Goal: Task Accomplishment & Management: Manage account settings

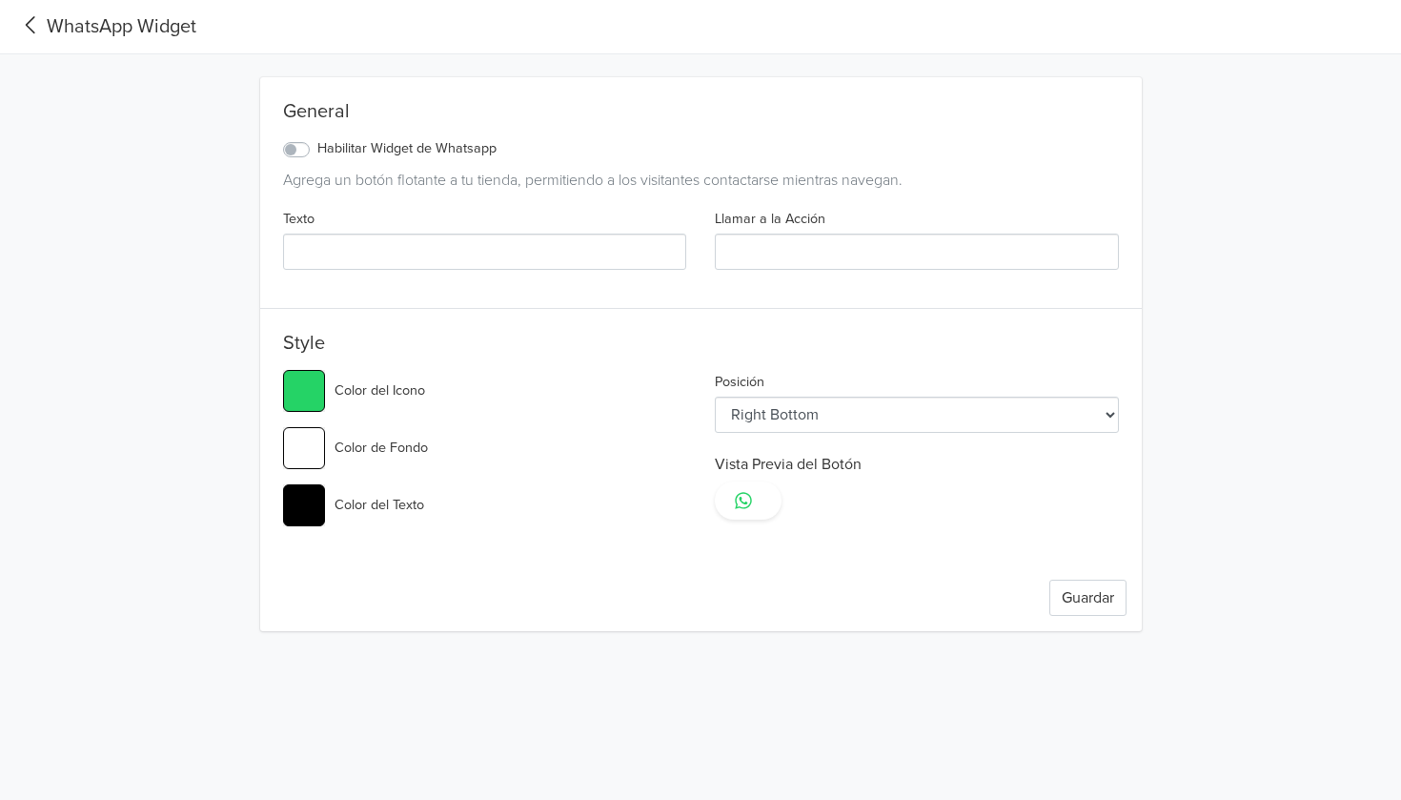
select select "rb"
type input "#25d366"
type input "HOLA"
type input "LLAMAR"
click at [317, 150] on label "Habilitar Widget de Whatsapp" at bounding box center [406, 148] width 179 height 21
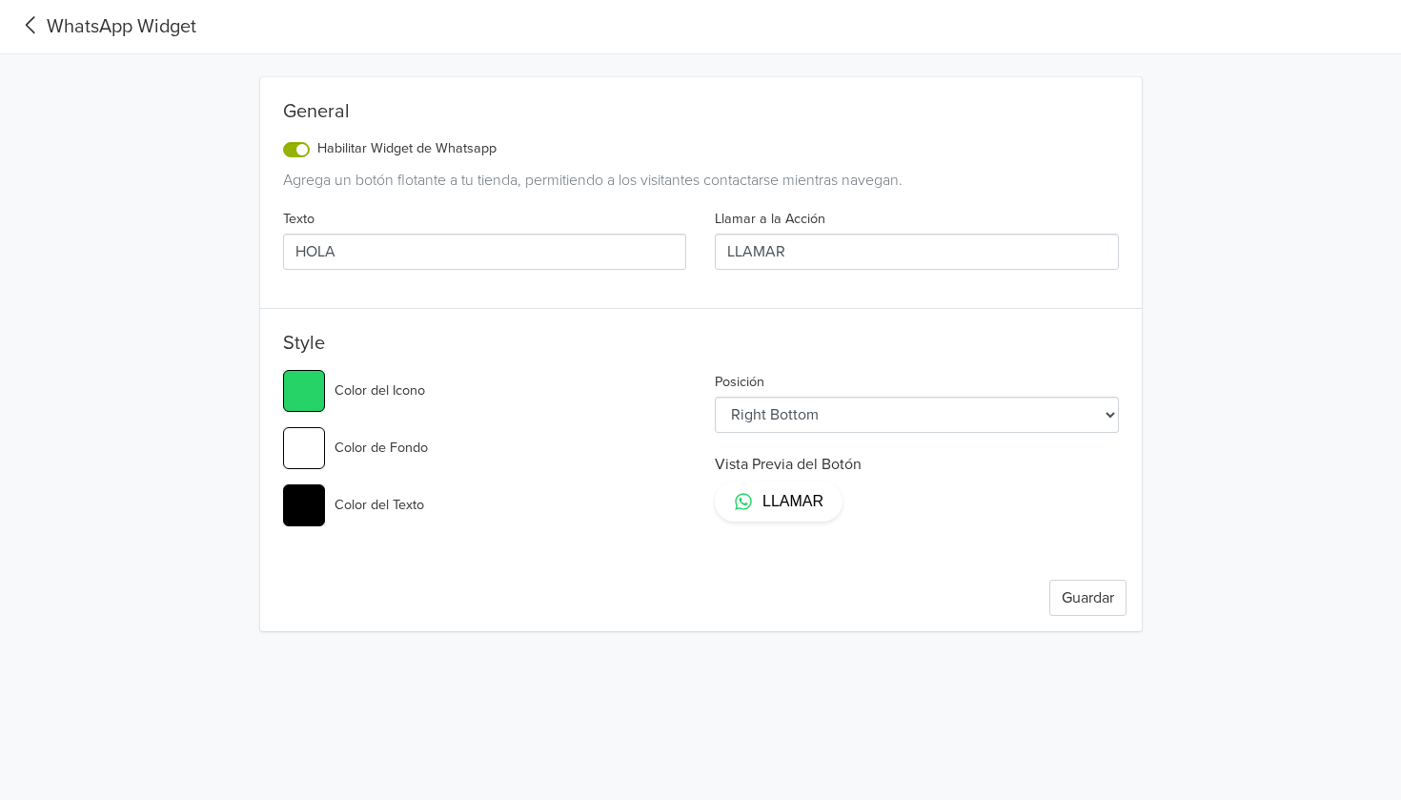
click at [0, 0] on input "Habilitar Widget de Whatsapp" at bounding box center [0, 0] width 0 height 0
click at [1111, 598] on button "Guardar" at bounding box center [1088, 598] width 77 height 36
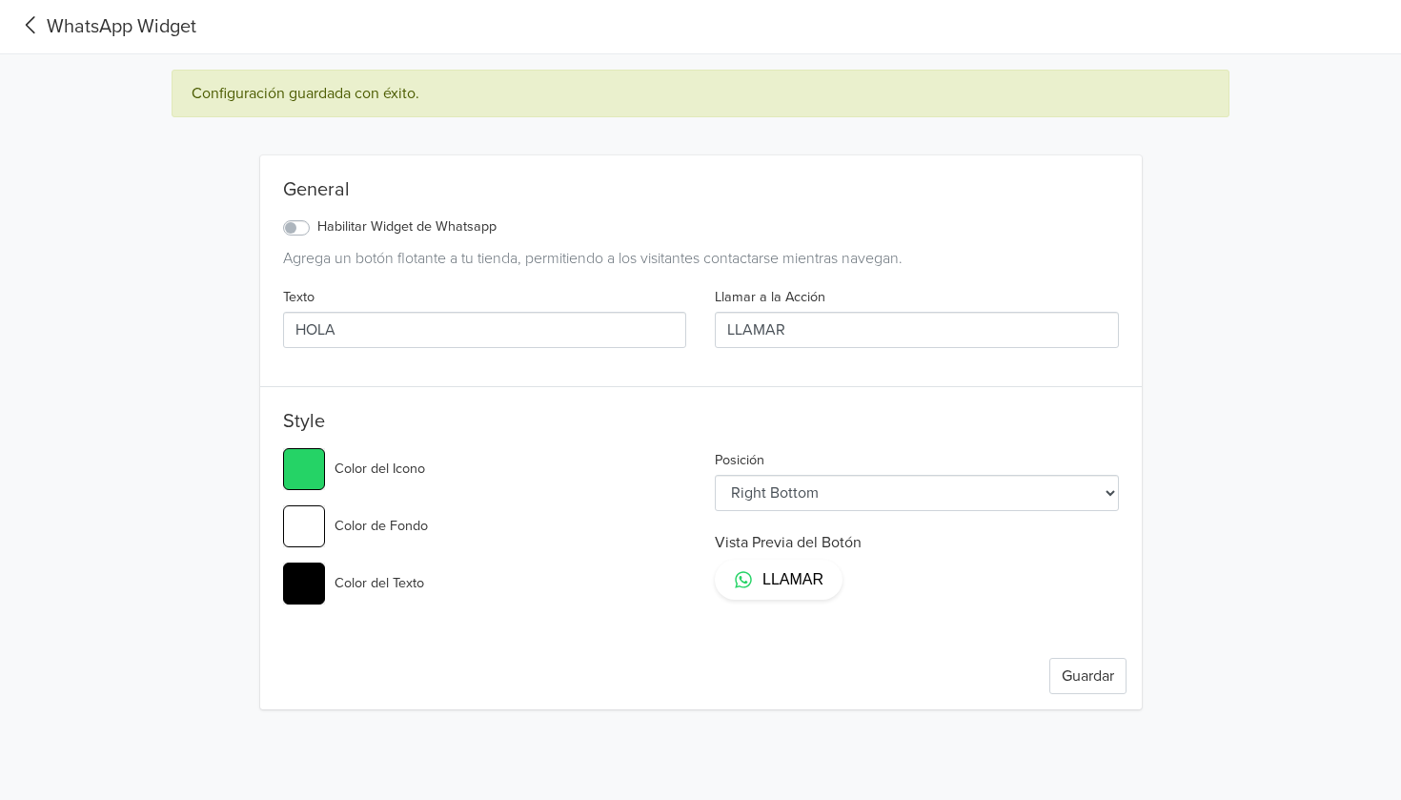
type input "#25d366"
click at [47, 31] on div "WhatsApp Widget" at bounding box center [105, 26] width 181 height 29
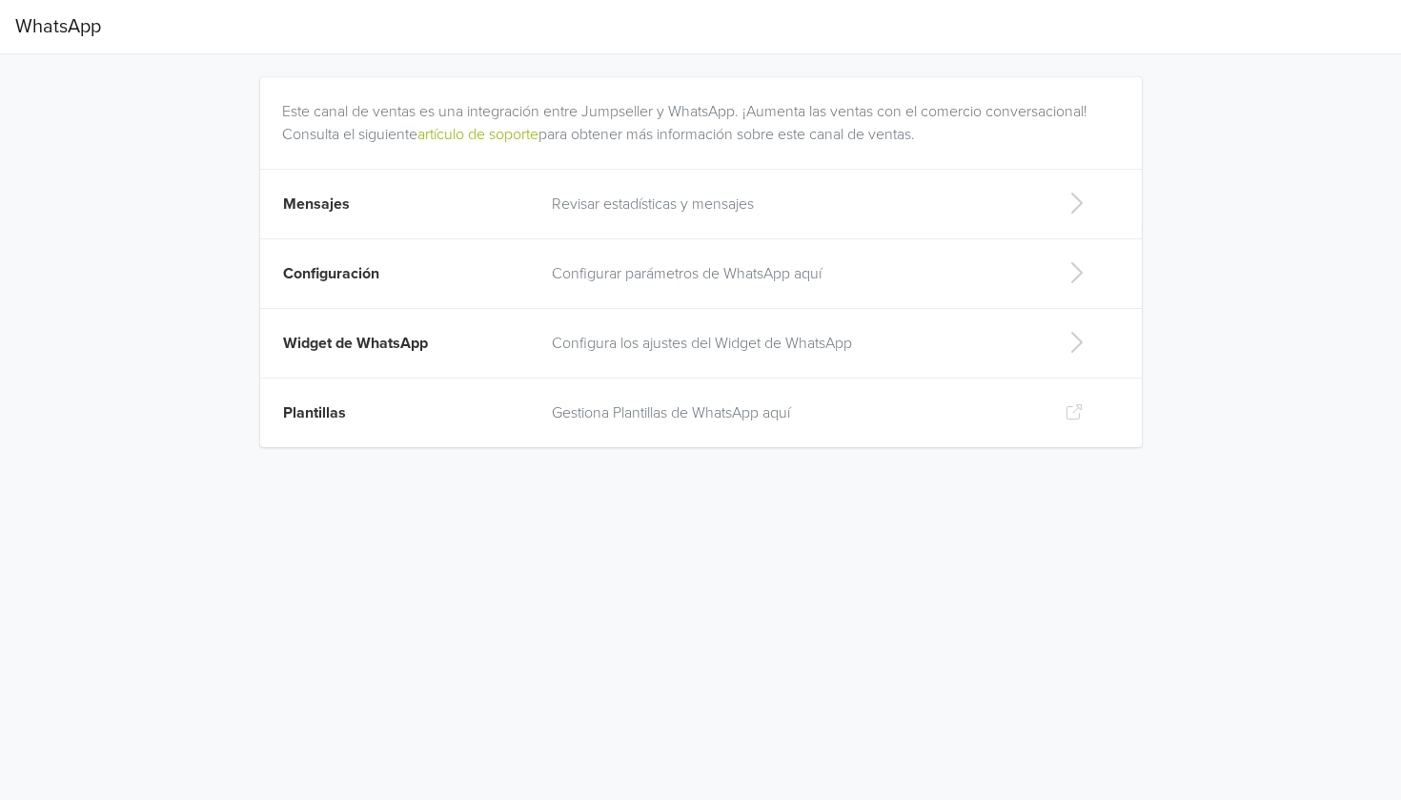
click at [736, 361] on td "Configura los ajustes del Widget de WhatsApp" at bounding box center [794, 344] width 506 height 70
select select "rb"
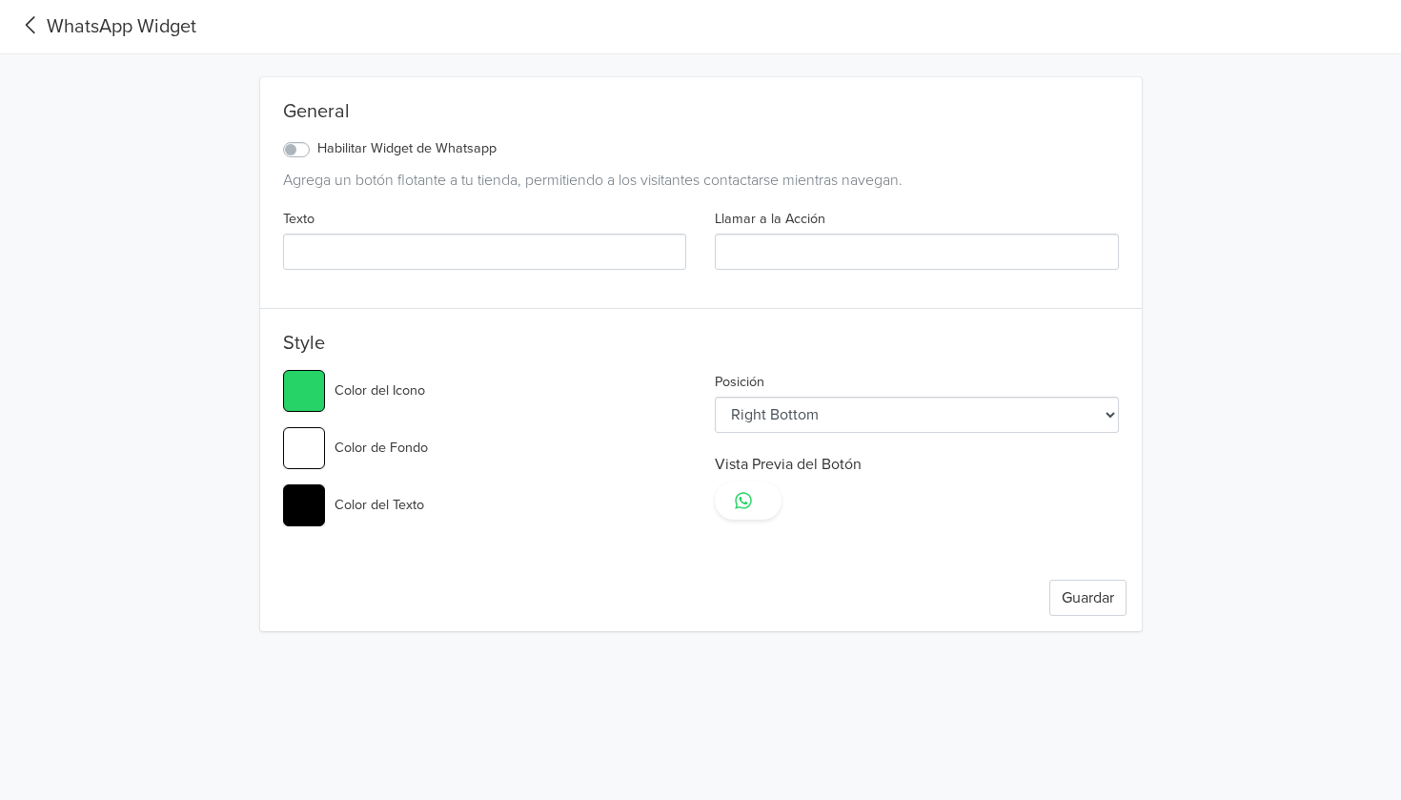
type input "#25d366"
type input "HOLA"
type input "LLAMAR"
type input "#25d366"
click at [446, 245] on input "HOLA" at bounding box center [485, 252] width 404 height 36
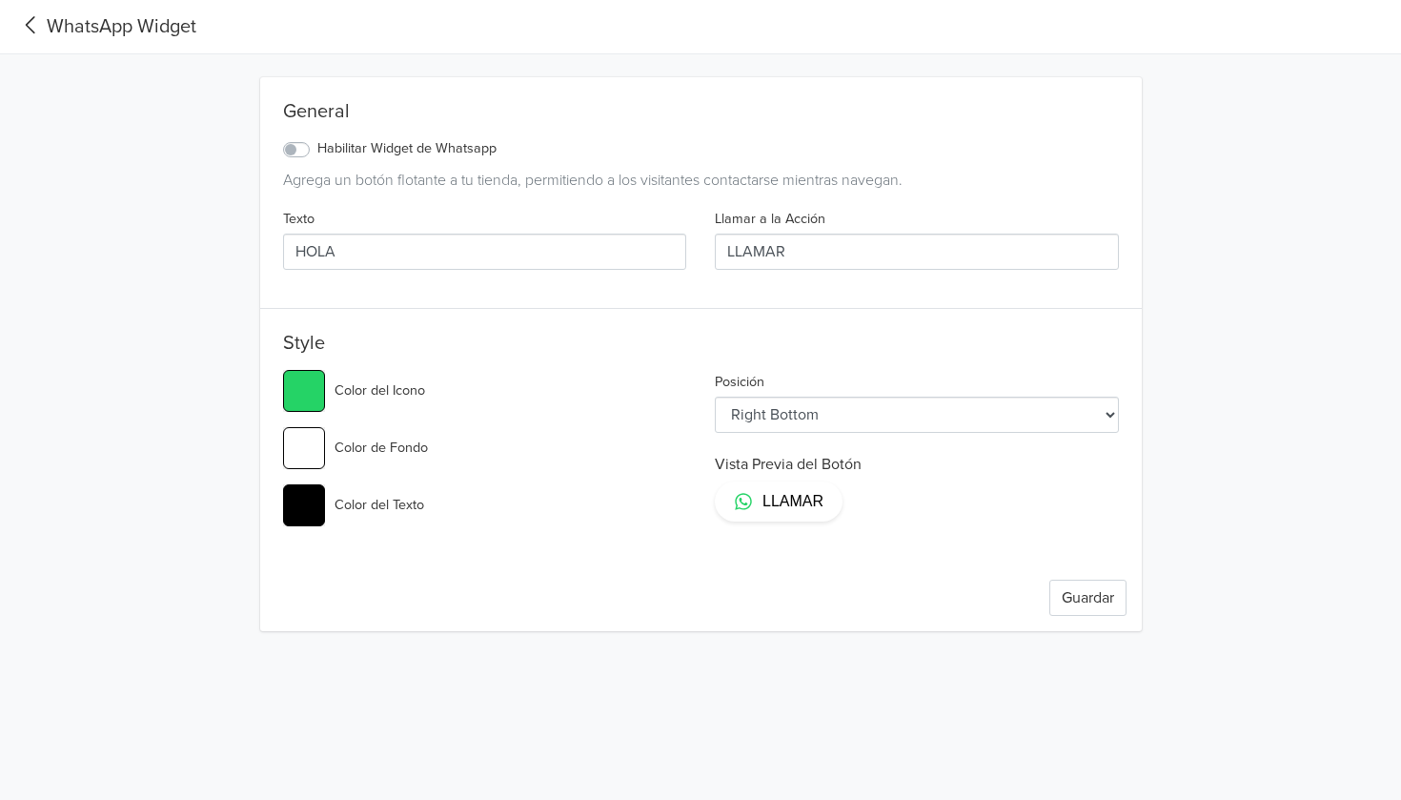
type input "HOL"
type input "#25d366"
type input "HO"
type input "#25d366"
type input "H"
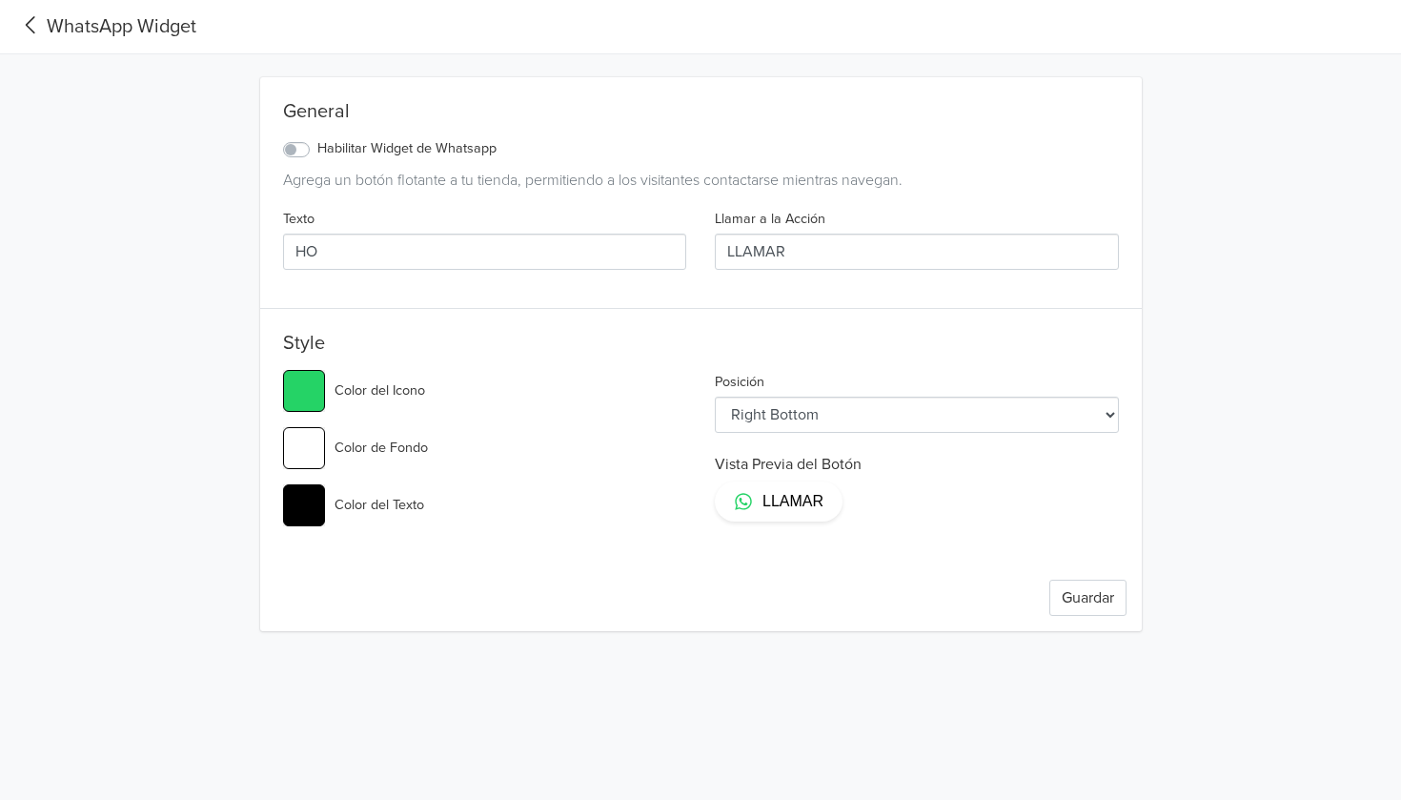
type input "#25d366"
type input "a"
type input "#25d366"
type input "a"
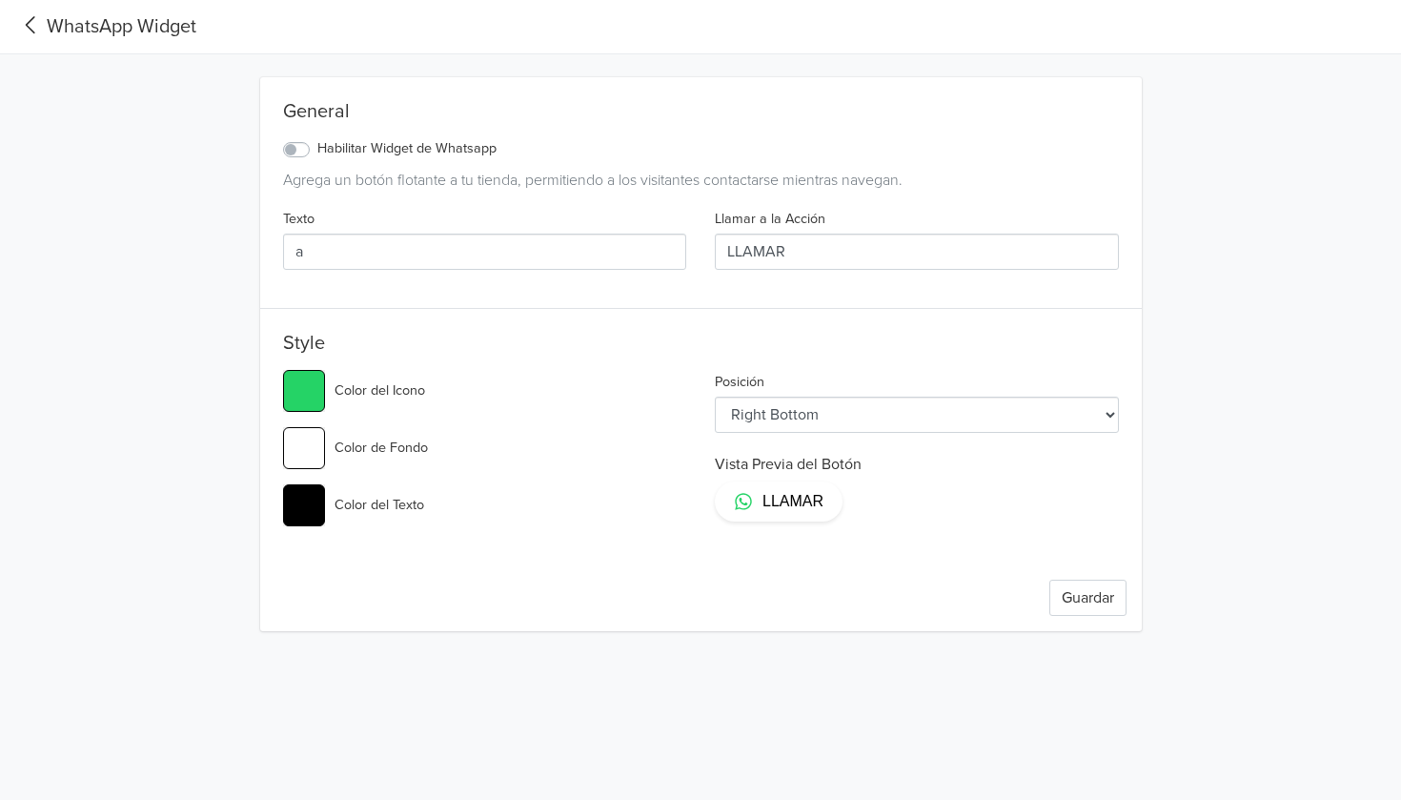
click at [901, 441] on div "Posición Left Top Left Center Left Bottom Right Top Right Center Right Bottom V…" at bounding box center [917, 456] width 433 height 172
select select "rc"
click at [1073, 584] on button "Guardar" at bounding box center [1088, 598] width 77 height 36
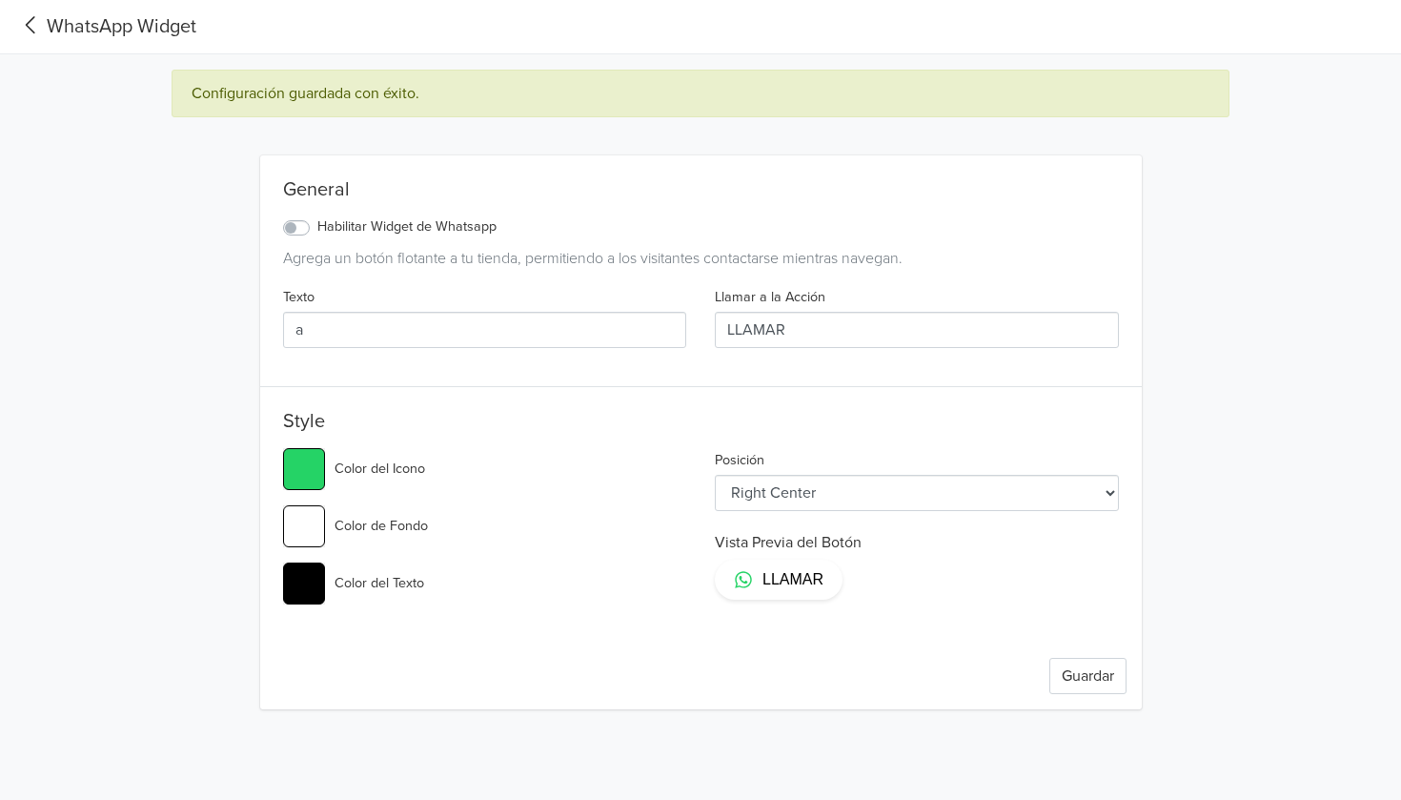
type input "#25d366"
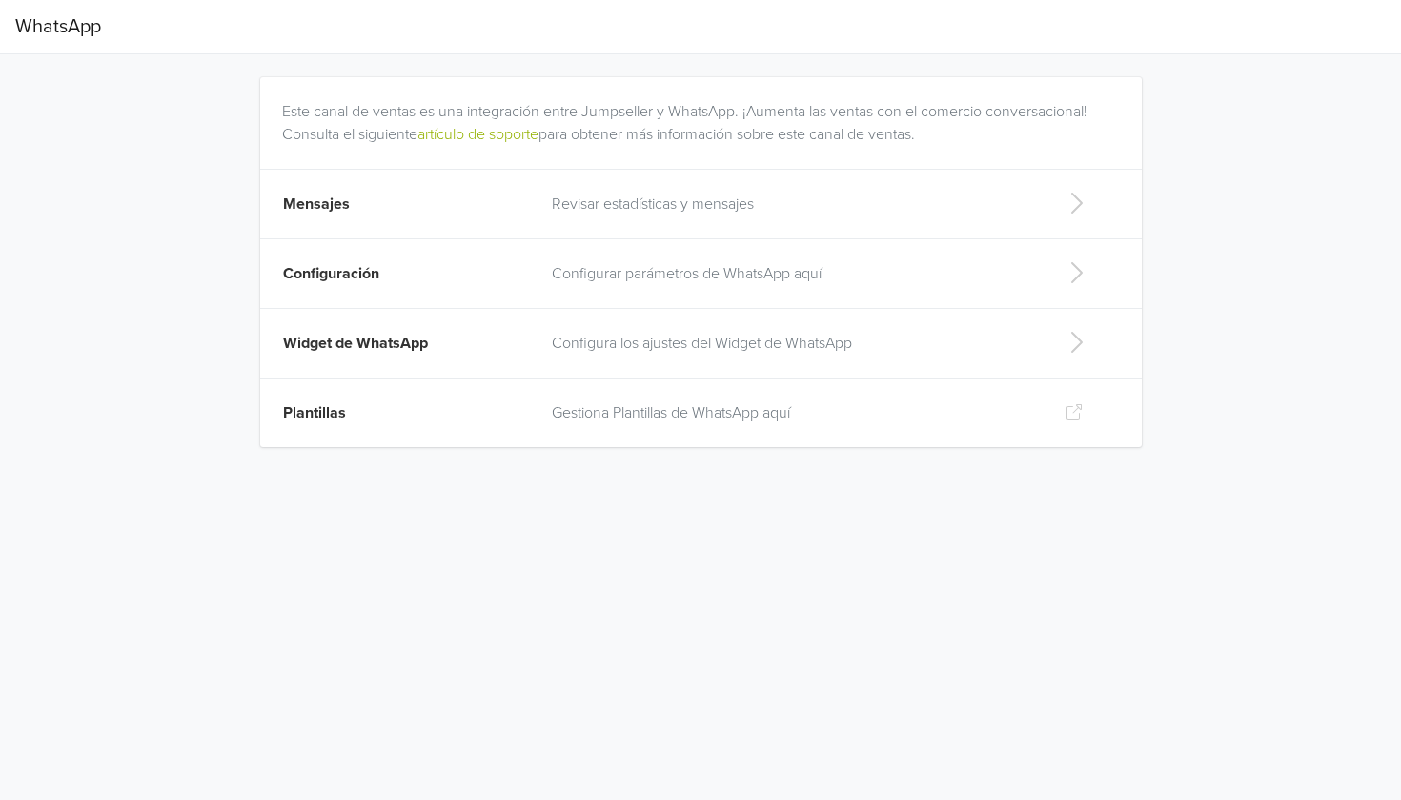
click at [974, 232] on td "Revisar estadísticas y mensajes" at bounding box center [794, 205] width 506 height 70
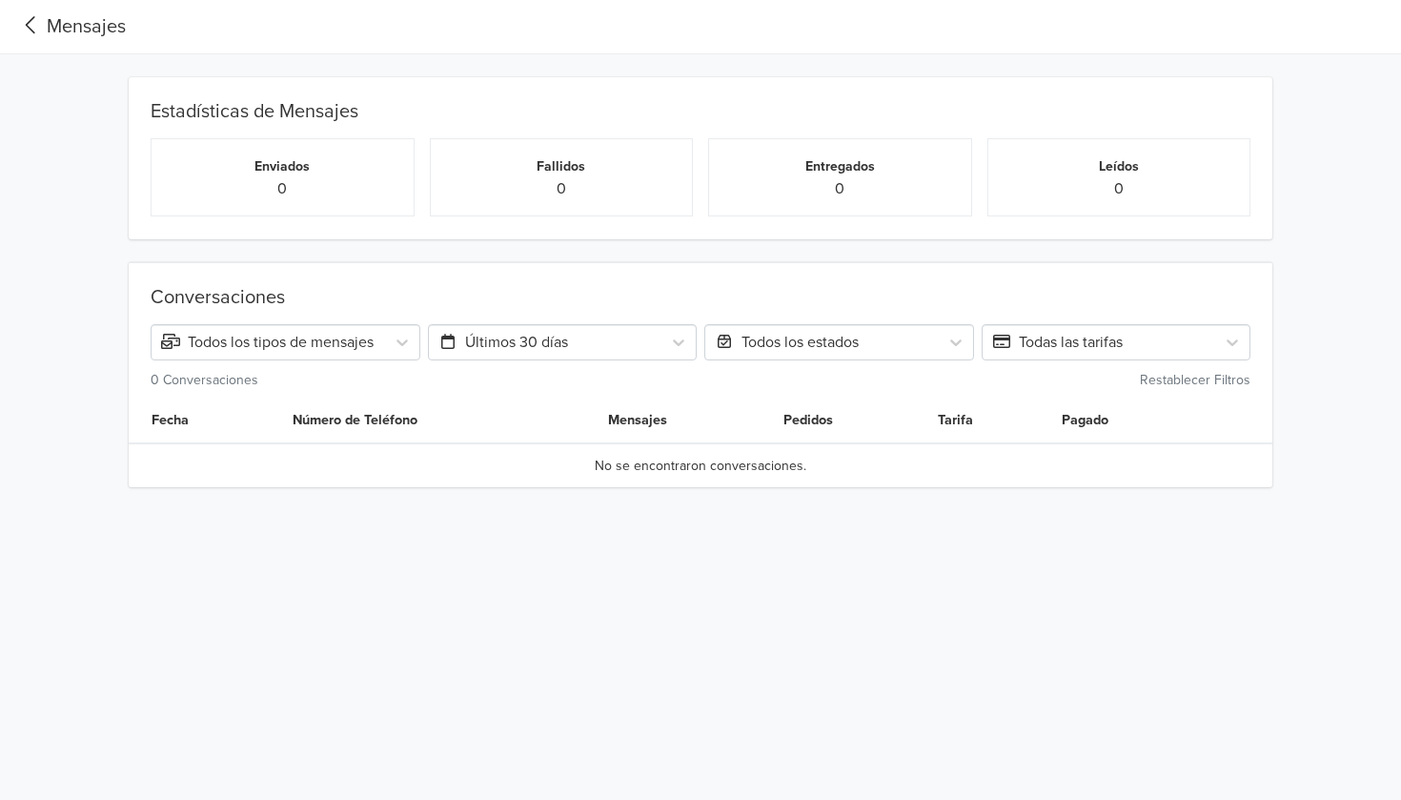
click at [29, 27] on icon at bounding box center [31, 24] width 10 height 17
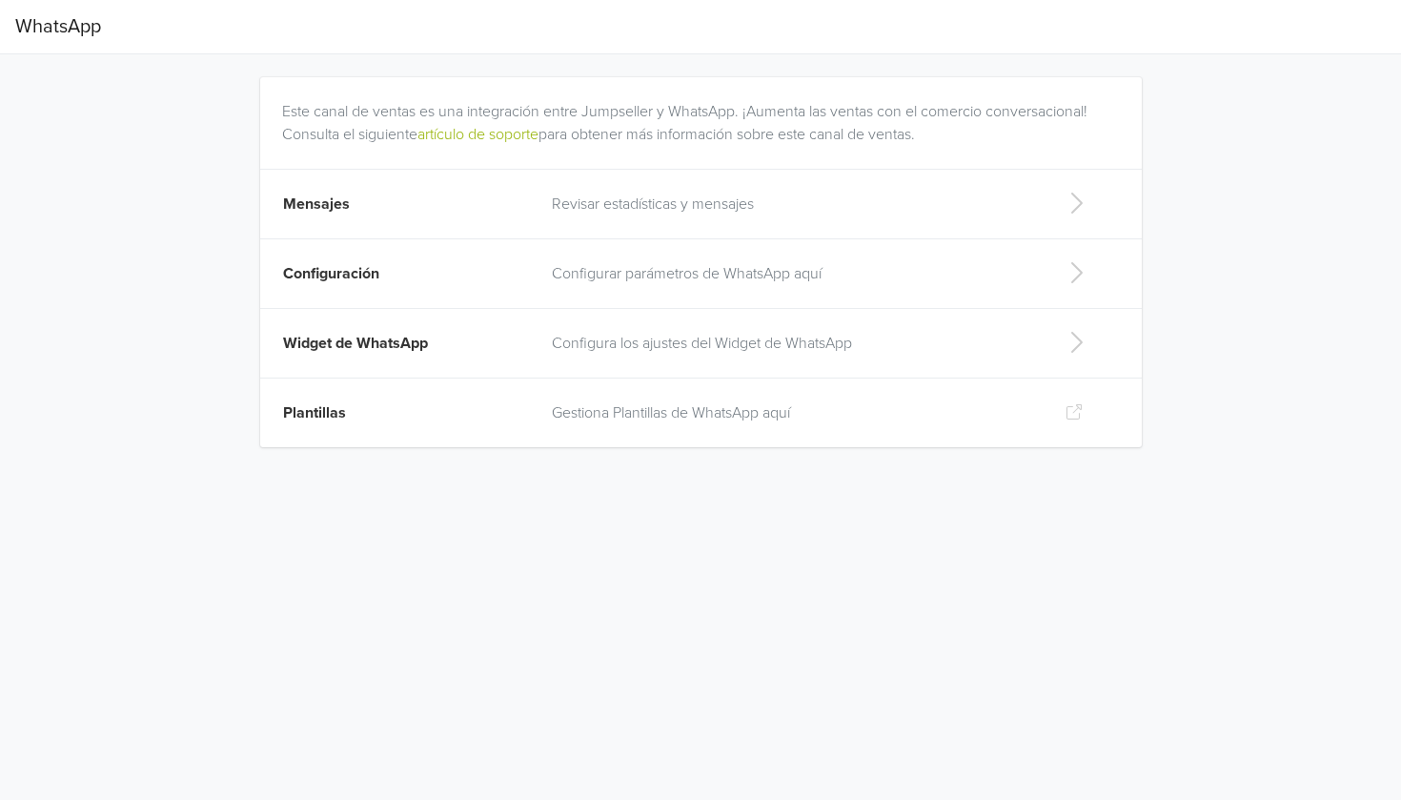
click at [1035, 404] on p "Gestiona Plantillas de WhatsApp aquí" at bounding box center [793, 412] width 483 height 23
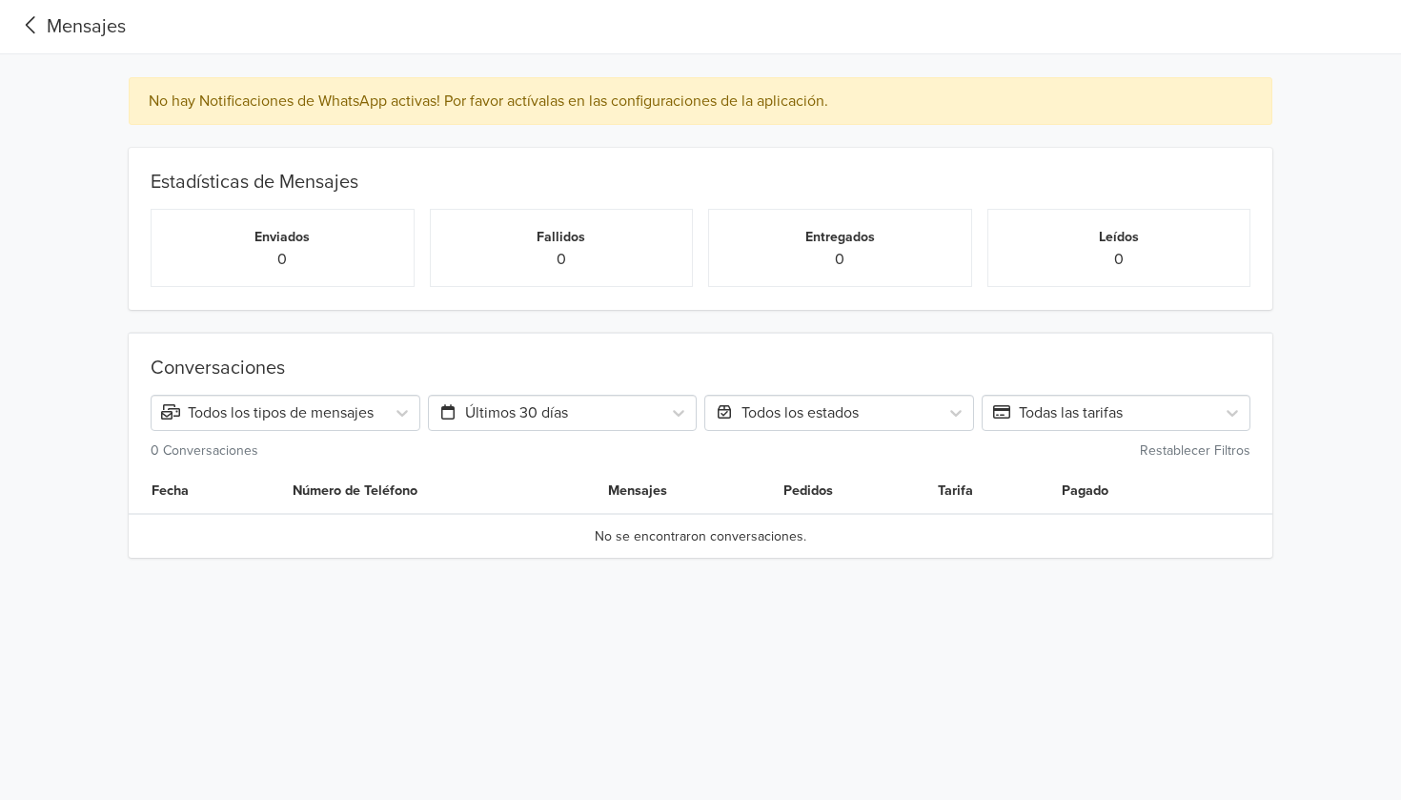
click at [20, 27] on icon at bounding box center [30, 25] width 31 height 26
click at [25, 18] on icon at bounding box center [30, 25] width 31 height 26
click at [23, 15] on icon at bounding box center [30, 25] width 31 height 26
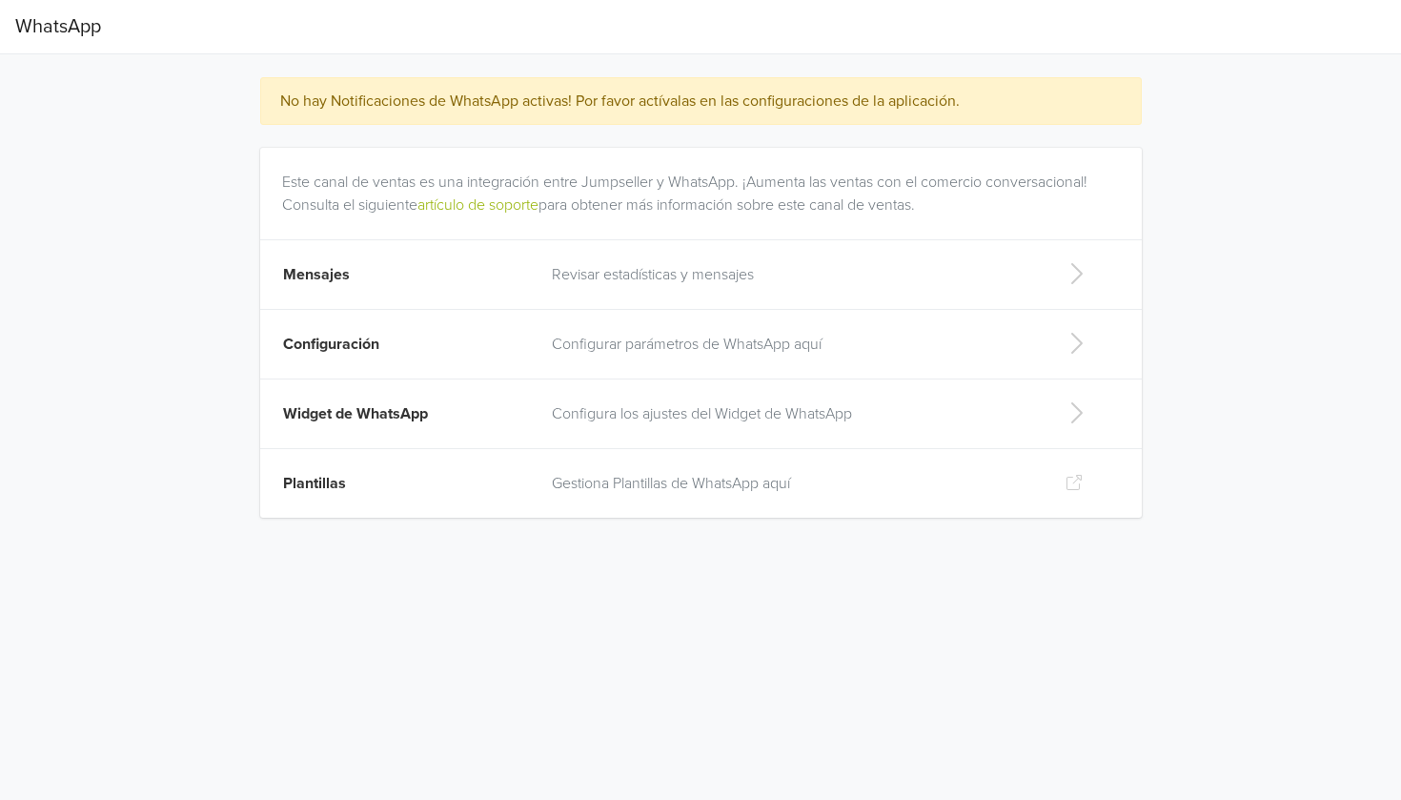
click at [521, 416] on td "Widget de WhatsApp" at bounding box center [400, 414] width 280 height 70
select select "rb"
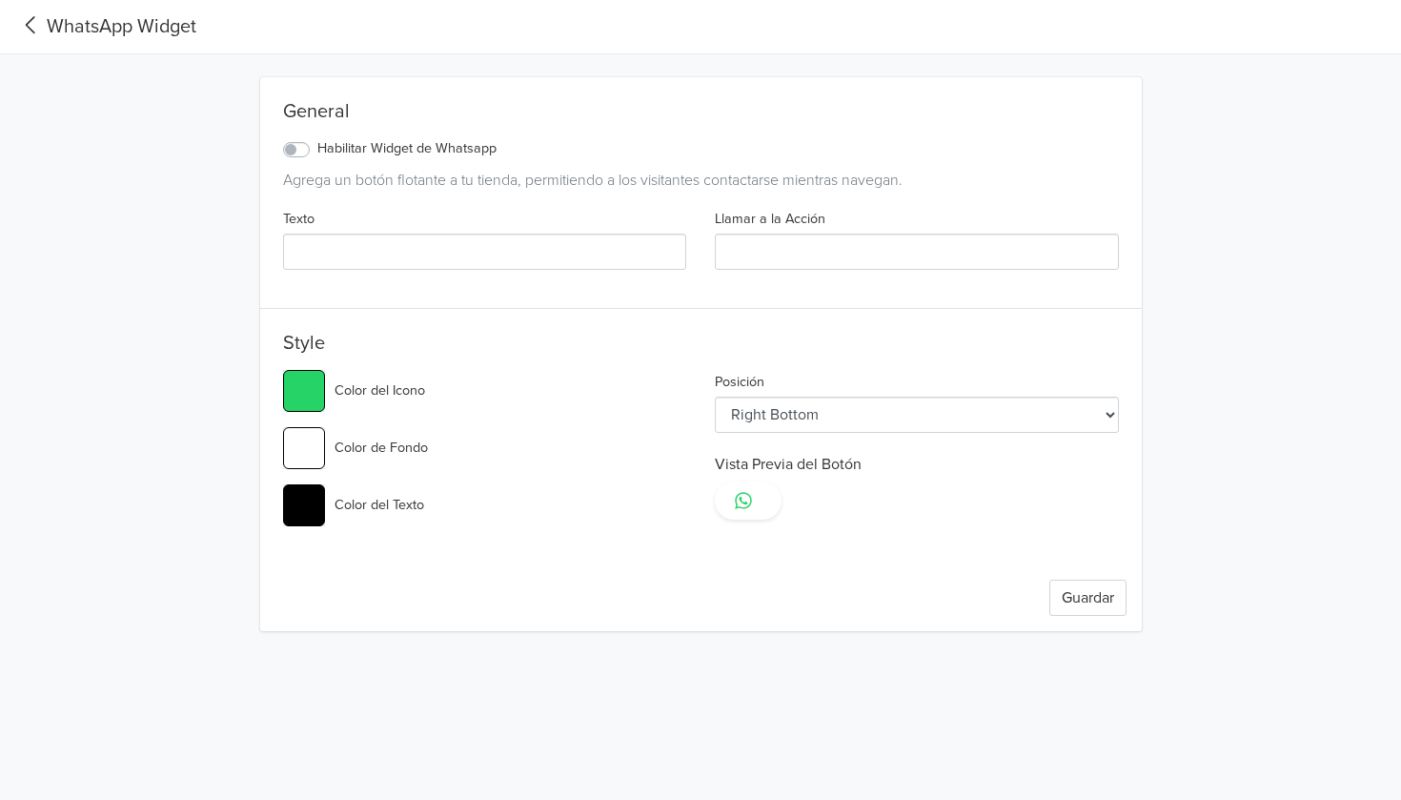
type input "#25d366"
type input "a"
type input "LLAMAR"
type input "#25d366"
select select "rc"
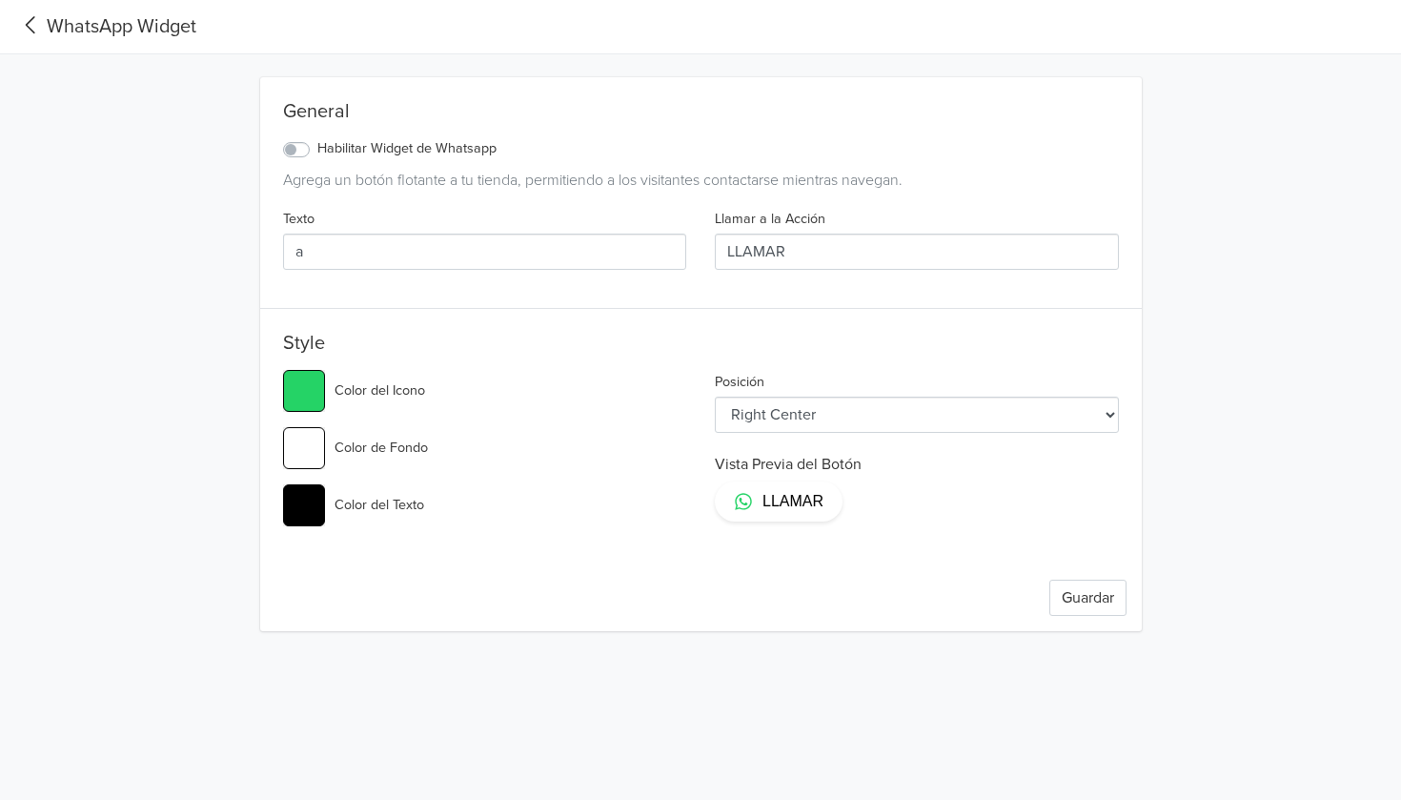
click at [27, 32] on icon at bounding box center [30, 25] width 31 height 26
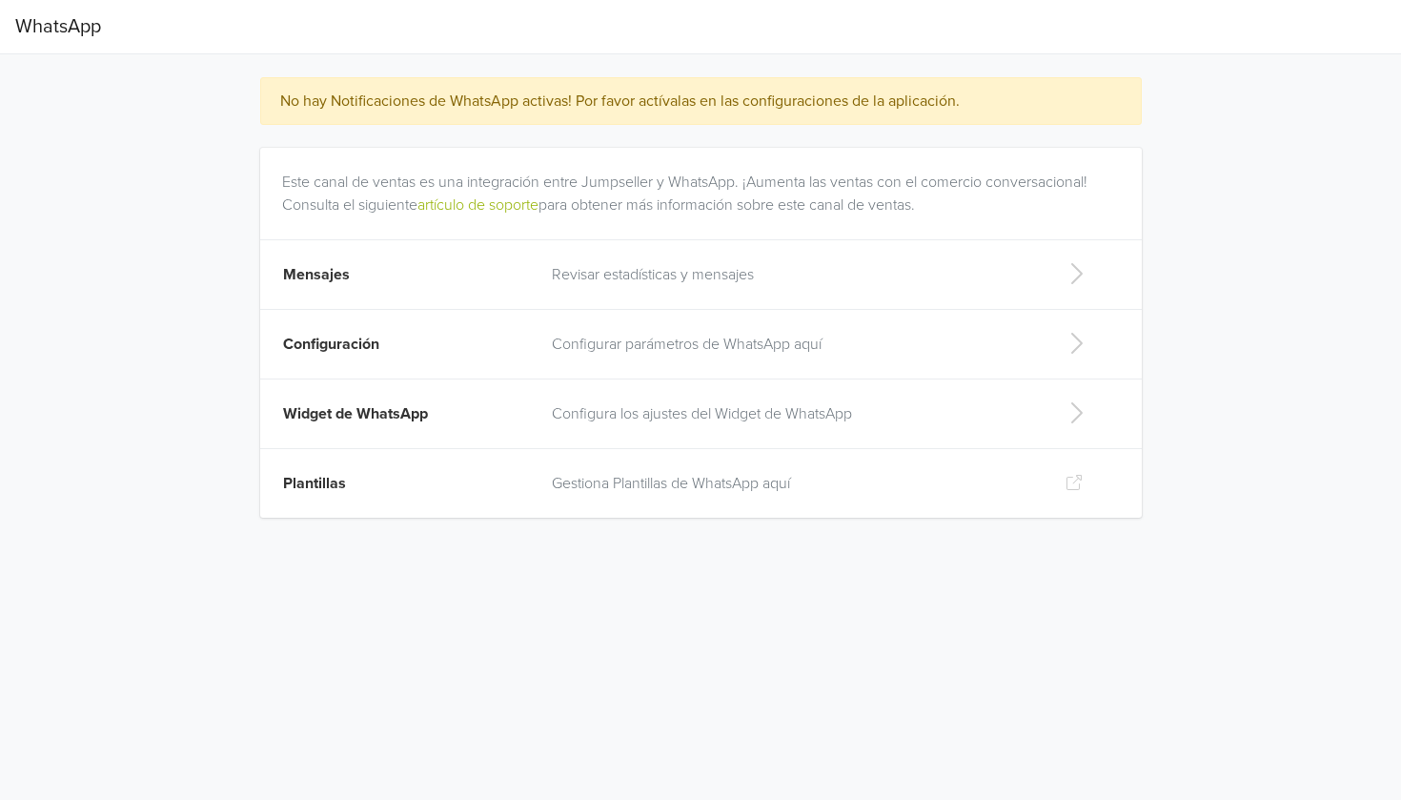
click at [552, 328] on td "Configurar parámetros de WhatsApp aquí" at bounding box center [794, 345] width 506 height 70
